Goal: Transaction & Acquisition: Book appointment/travel/reservation

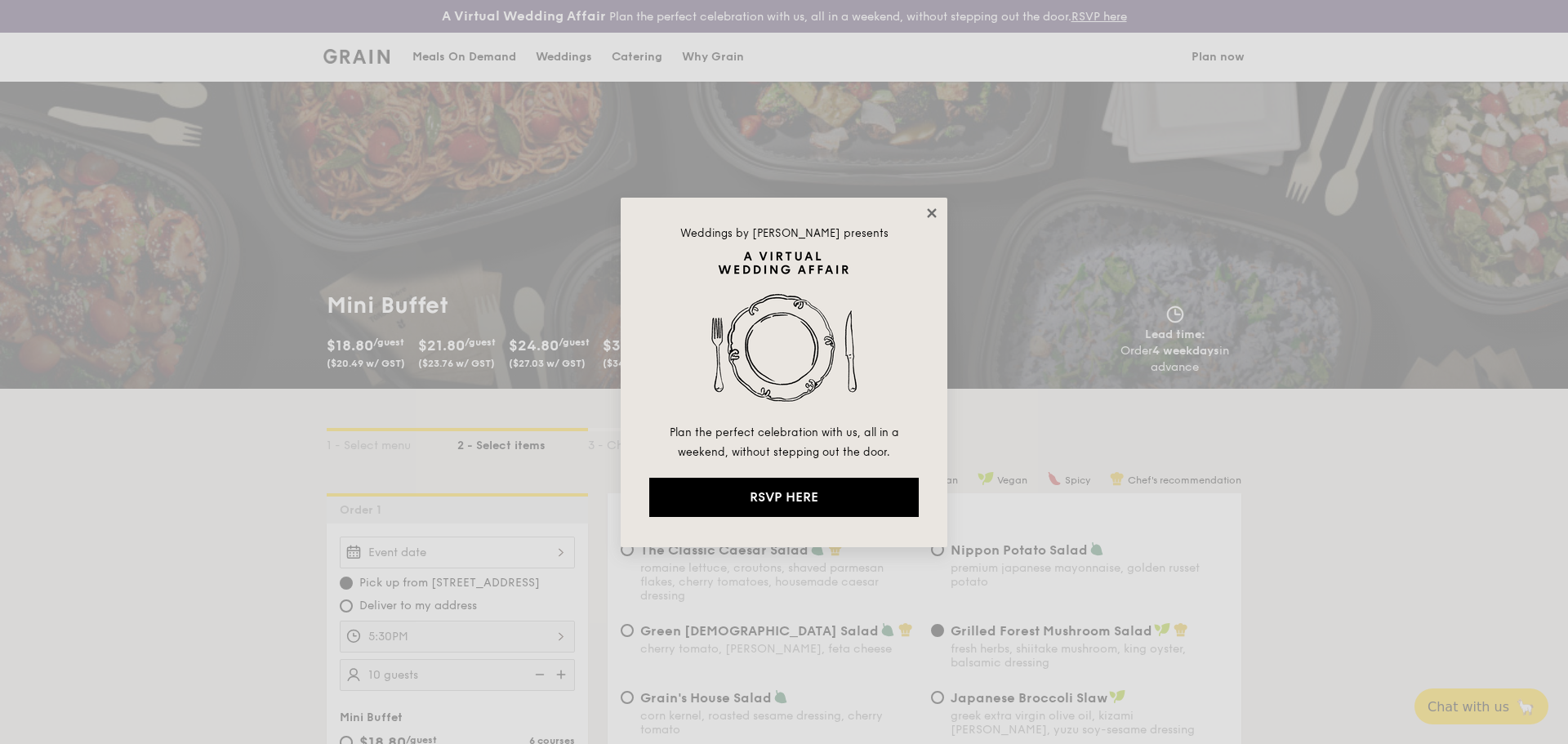
click at [934, 216] on icon at bounding box center [931, 212] width 9 height 9
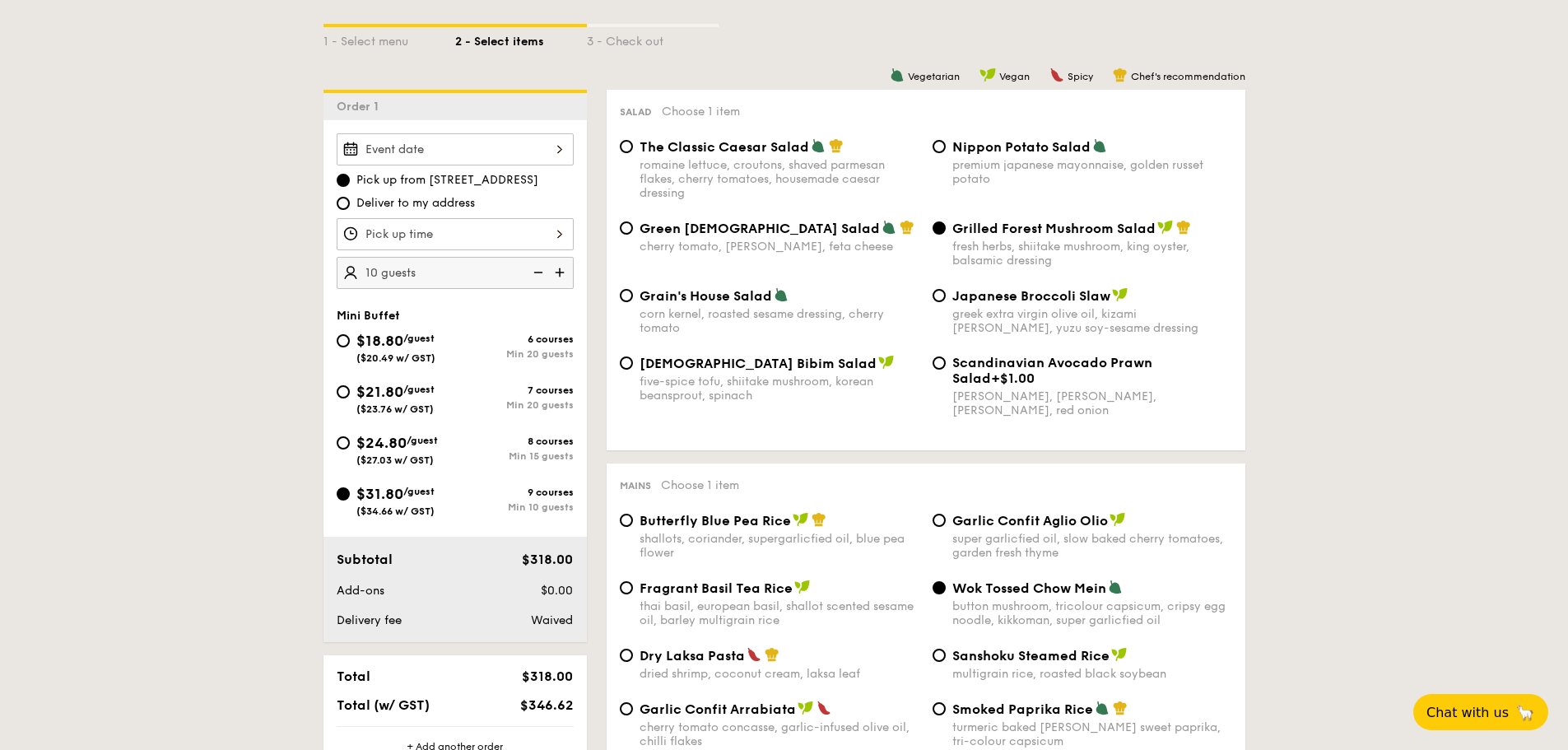
scroll to position [412, 0]
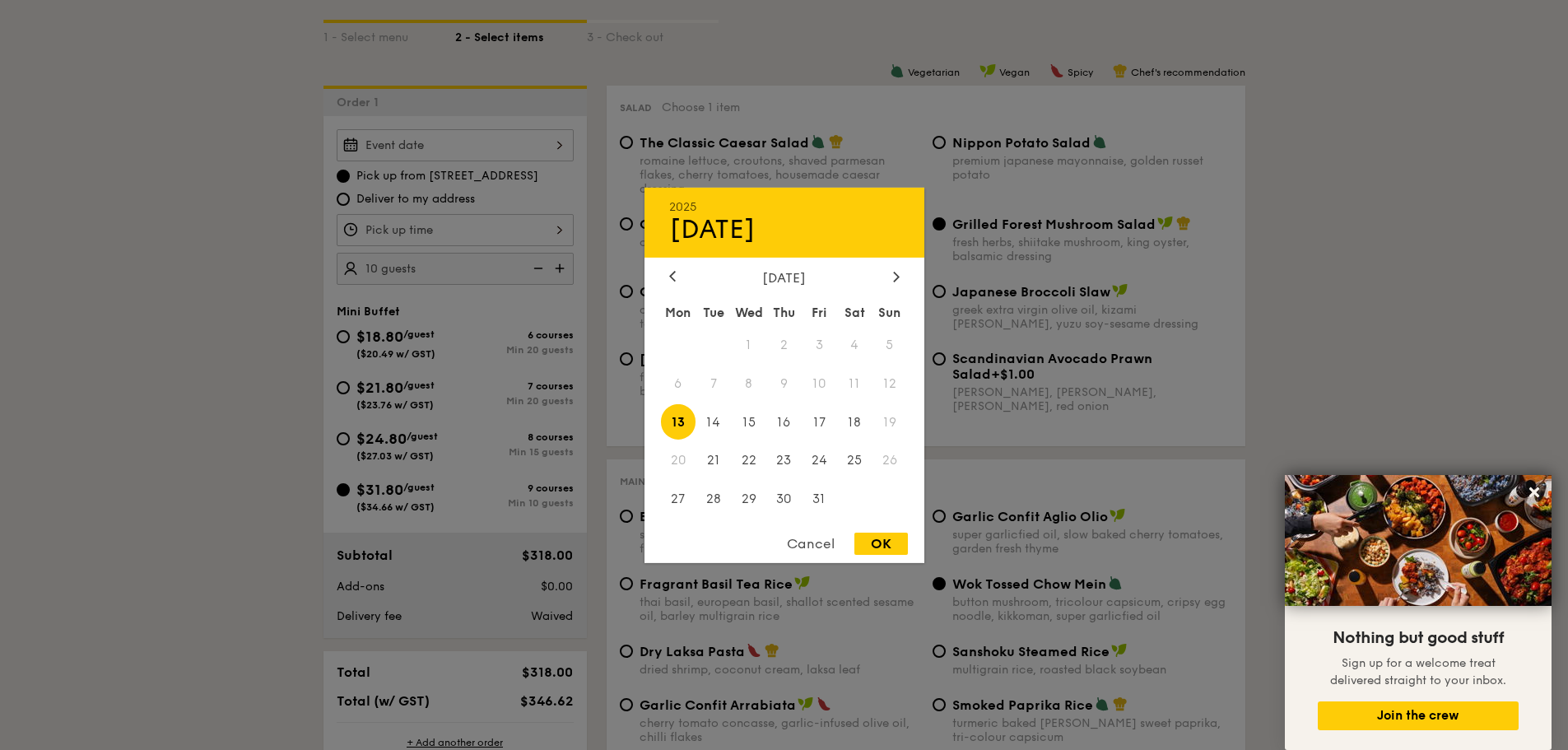
click at [444, 151] on div "2025 Oct [DATE] Tue Wed Thu Fri Sat Sun 1 2 3 4 5 6 7 8 9 10 11 12 13 14 15 16 …" at bounding box center [455, 145] width 237 height 32
click at [889, 374] on span "12" at bounding box center [890, 383] width 36 height 36
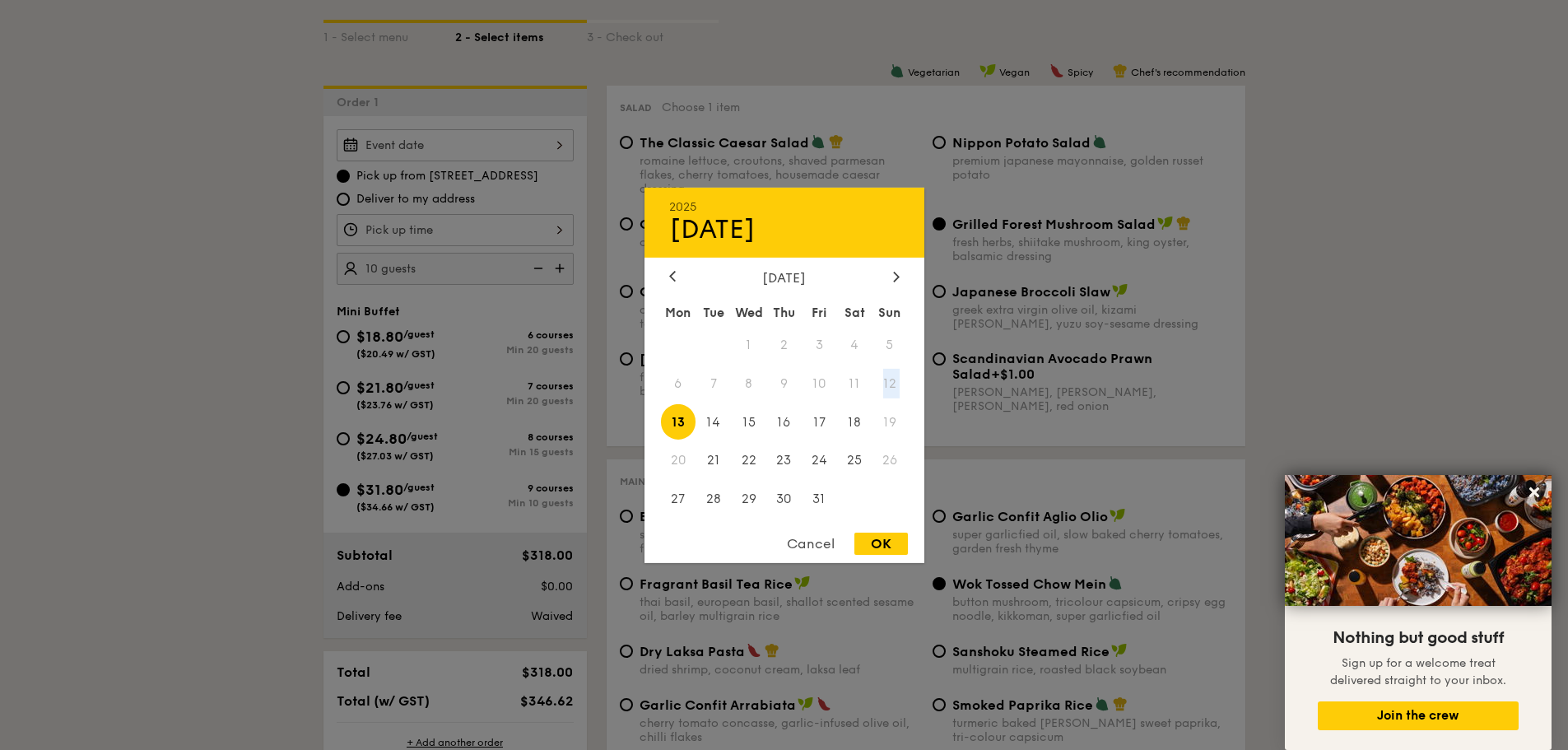
click at [889, 374] on span "12" at bounding box center [890, 383] width 36 height 36
click at [272, 364] on div at bounding box center [784, 375] width 1568 height 750
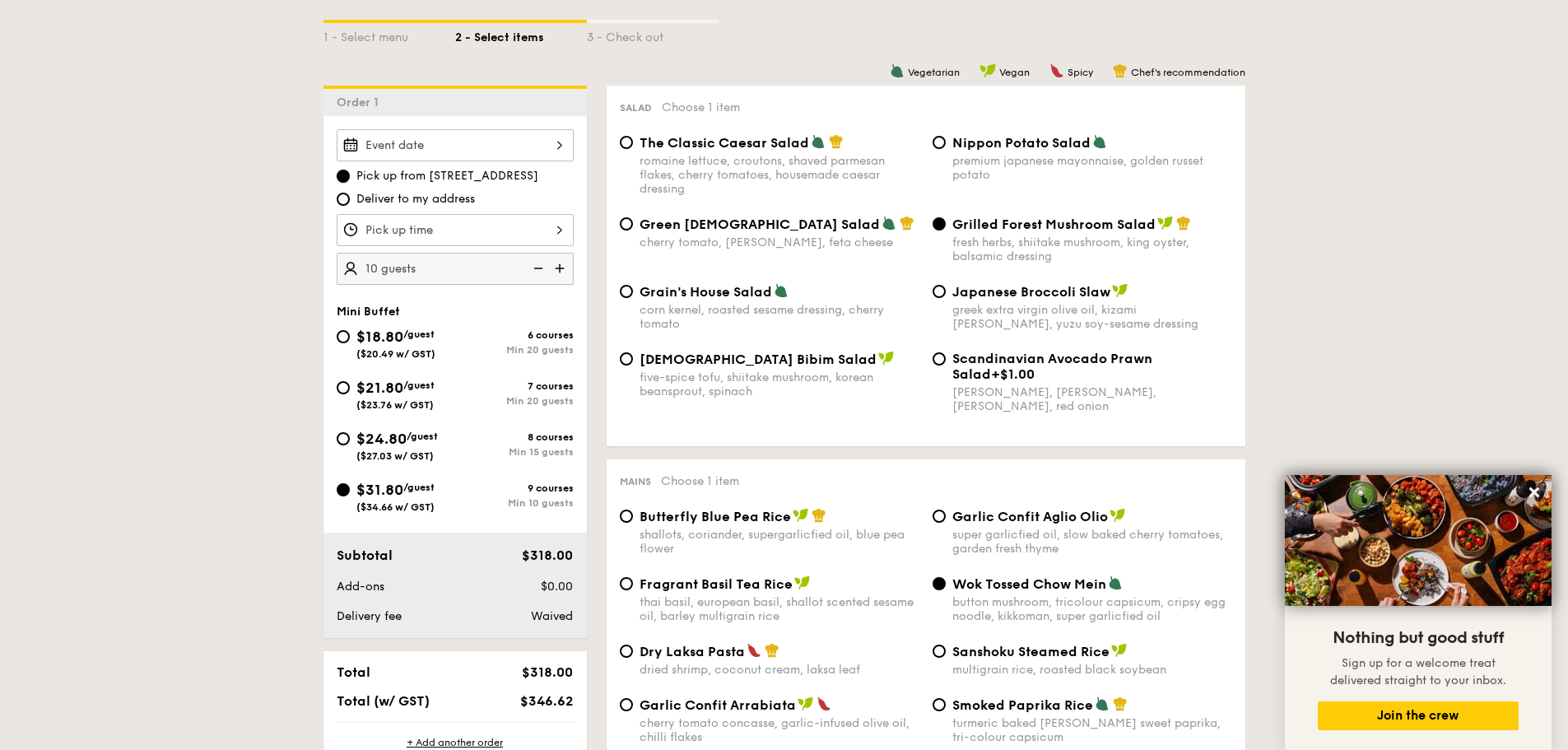
click at [343, 178] on input "Pick up from [STREET_ADDRESS]" at bounding box center [343, 176] width 13 height 13
